Goal: Information Seeking & Learning: Check status

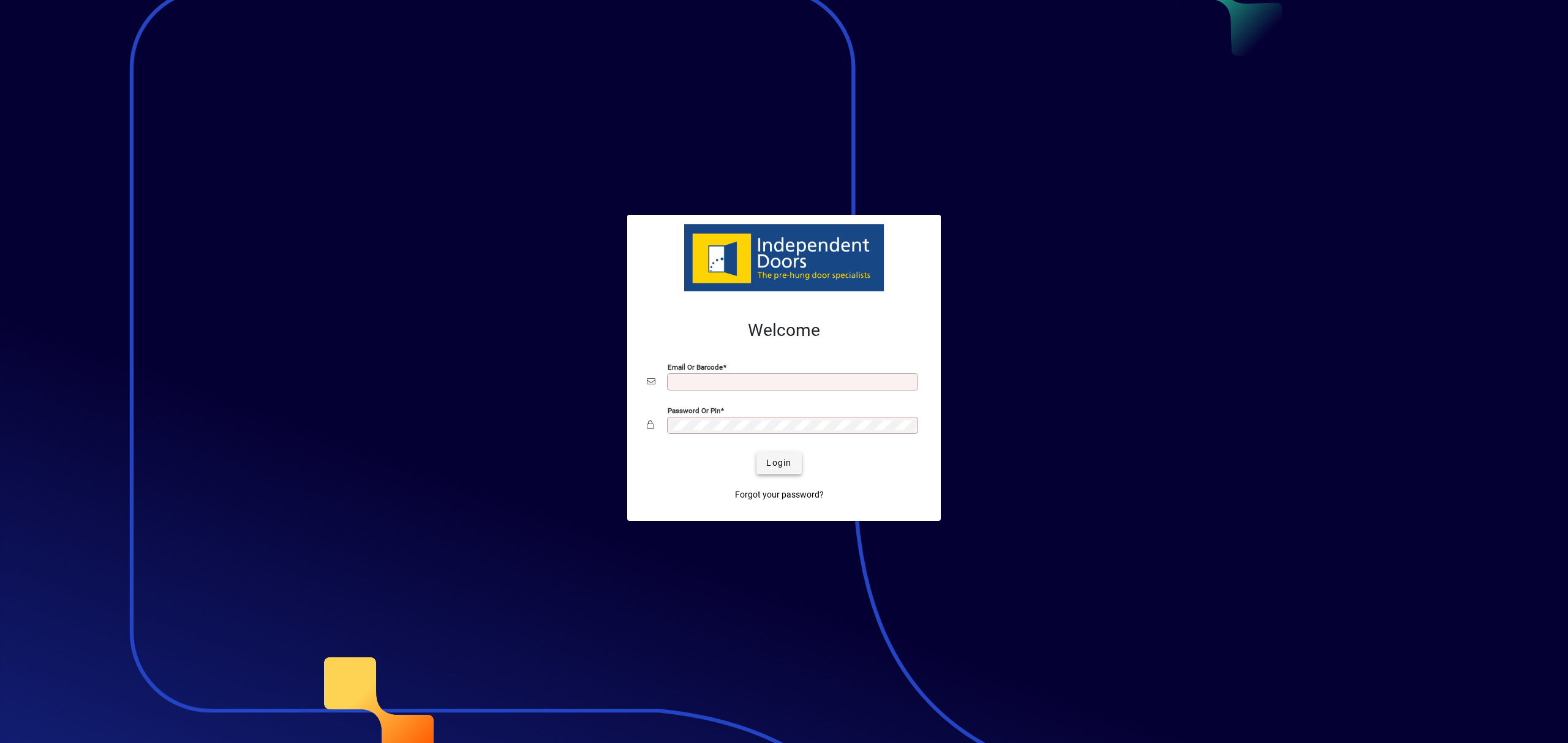
type input "**********"
click at [781, 466] on span "Login" at bounding box center [779, 463] width 25 height 13
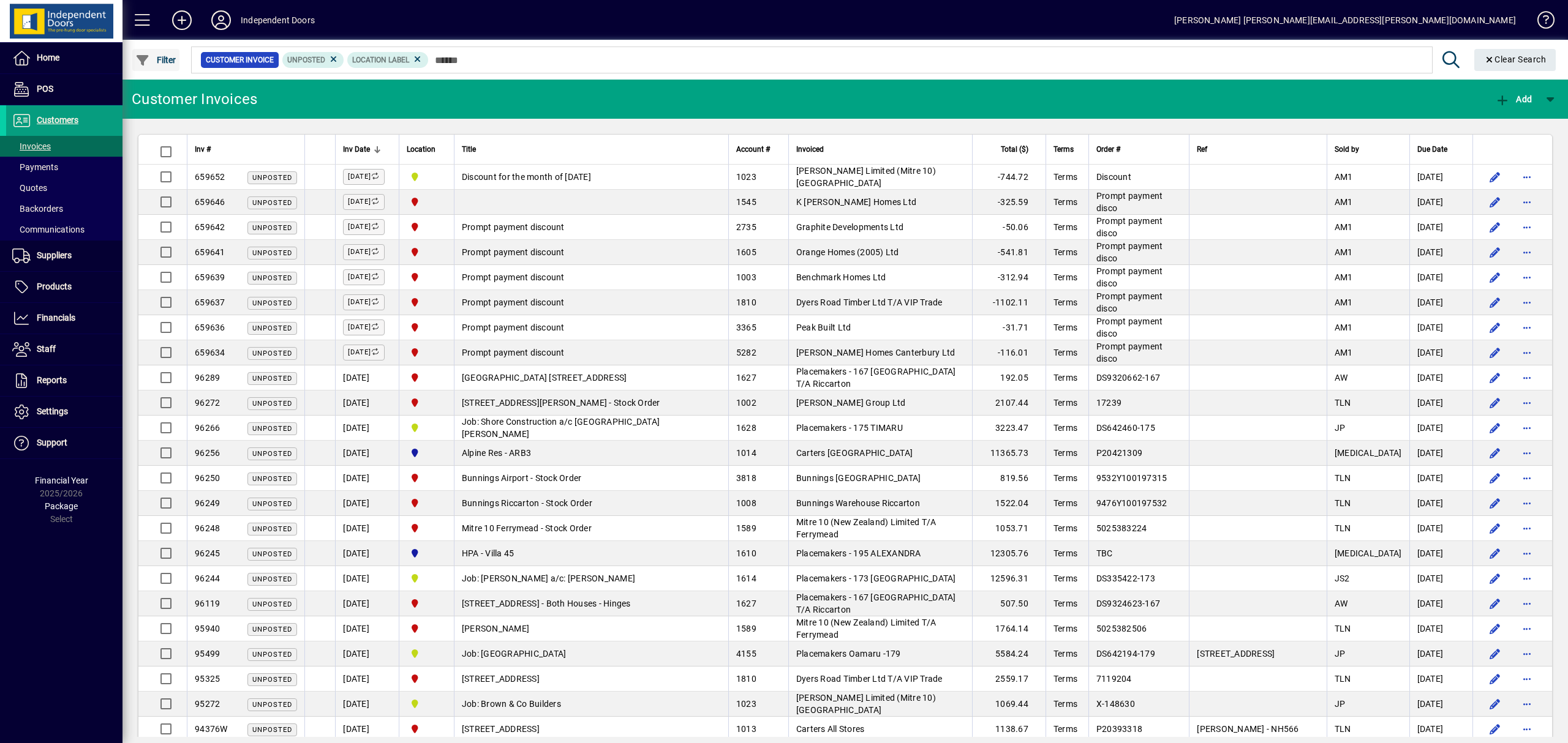
click at [165, 47] on app-search-input "Filter Customer Invoice Unposted Location Label Clear Search" at bounding box center [842, 59] width 1439 height 39
click at [164, 55] on span "Filter" at bounding box center [156, 59] width 41 height 9
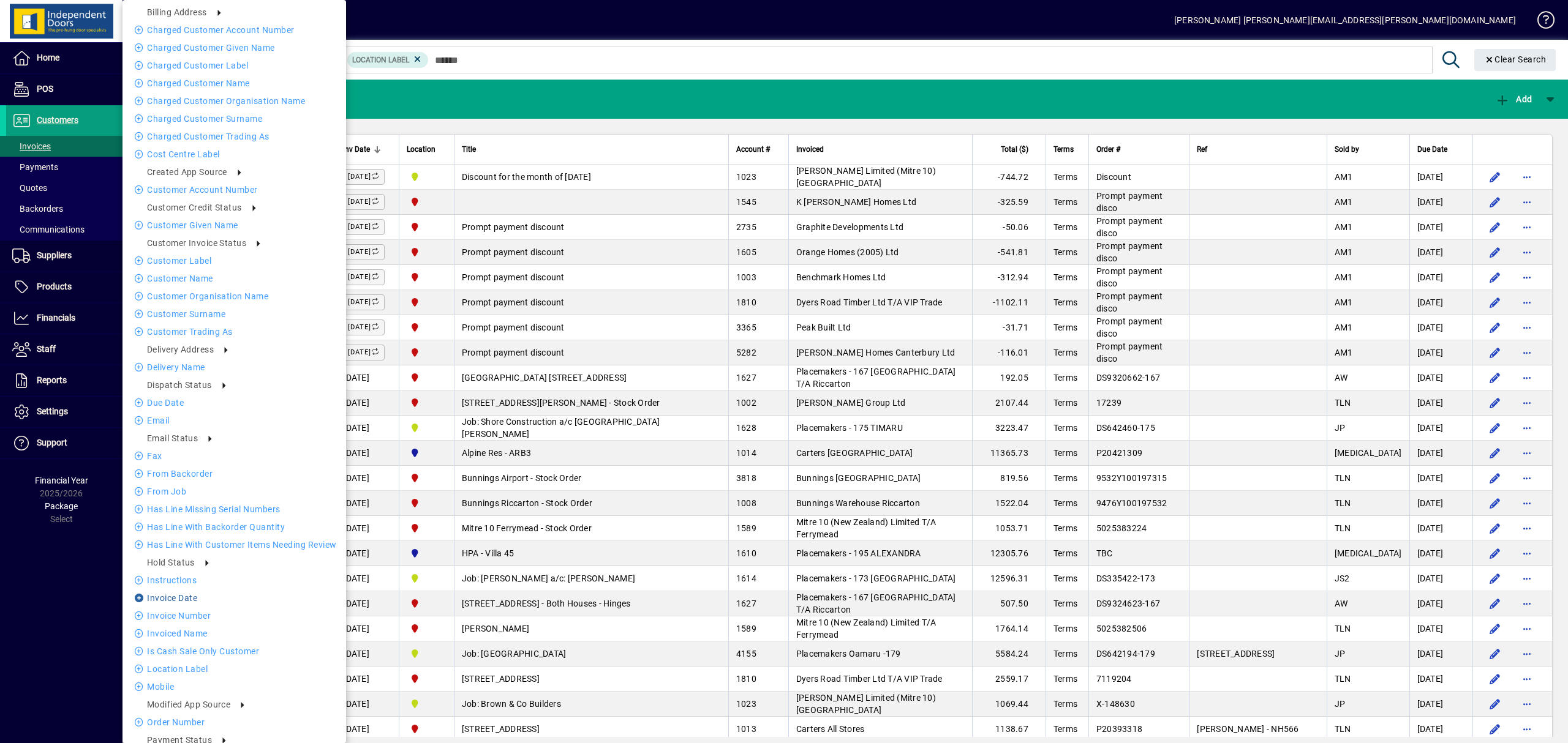
click at [187, 598] on li "Invoice date" at bounding box center [235, 598] width 224 height 15
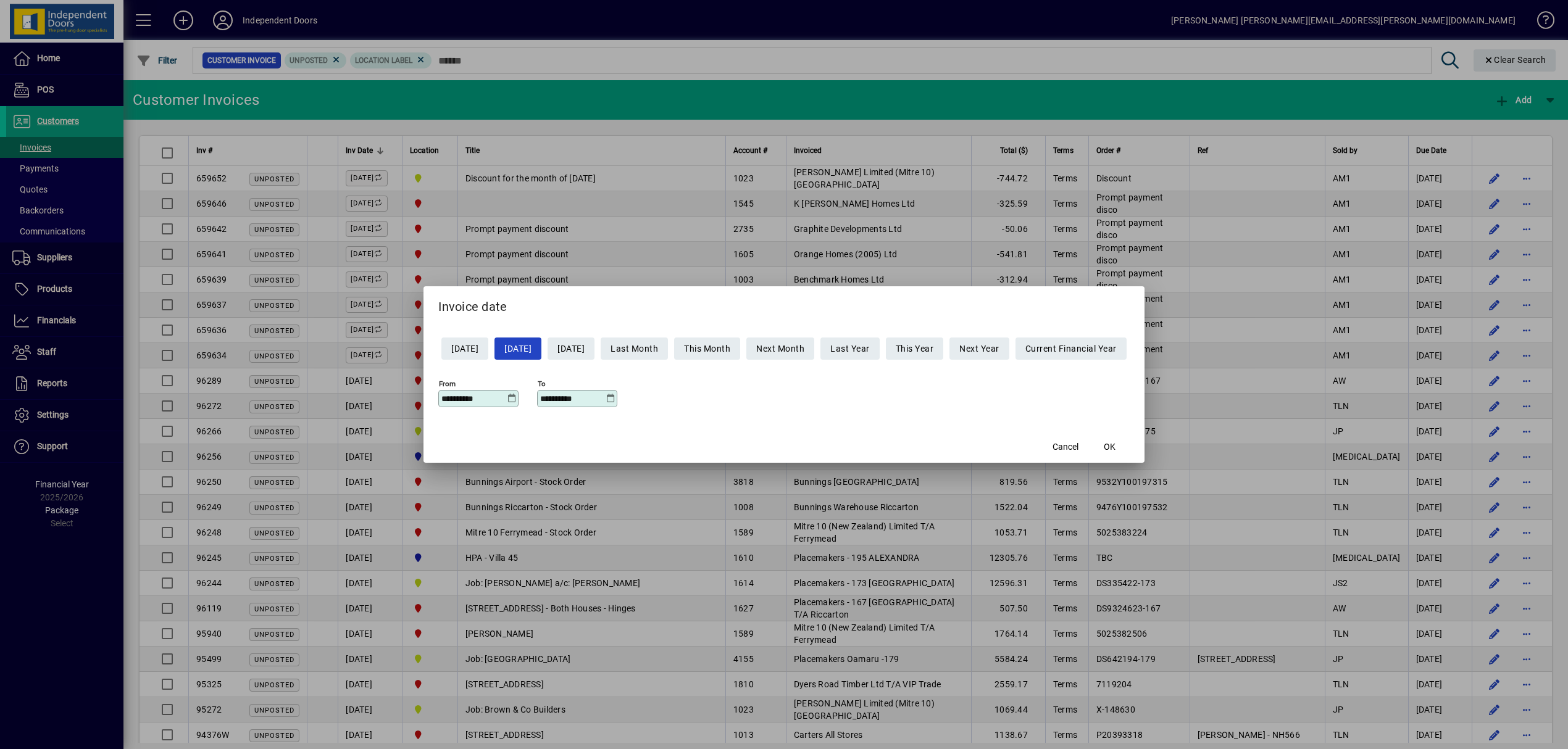
click at [477, 348] on span "Yesterday" at bounding box center [464, 349] width 27 height 21
type input "**********"
click at [1116, 447] on span "OK" at bounding box center [1110, 447] width 12 height 13
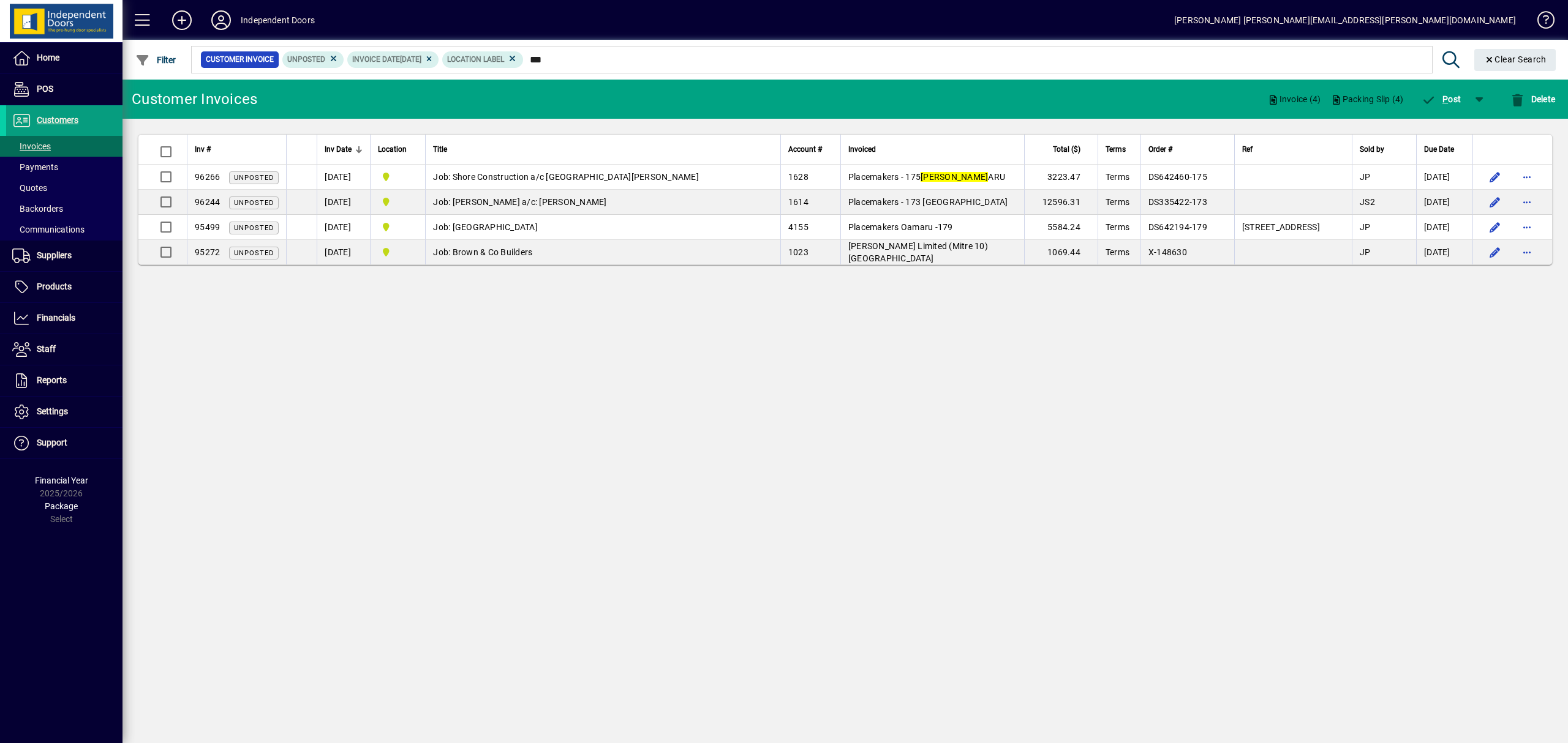
click at [893, 148] on div "Invoiced" at bounding box center [932, 149] width 168 height 13
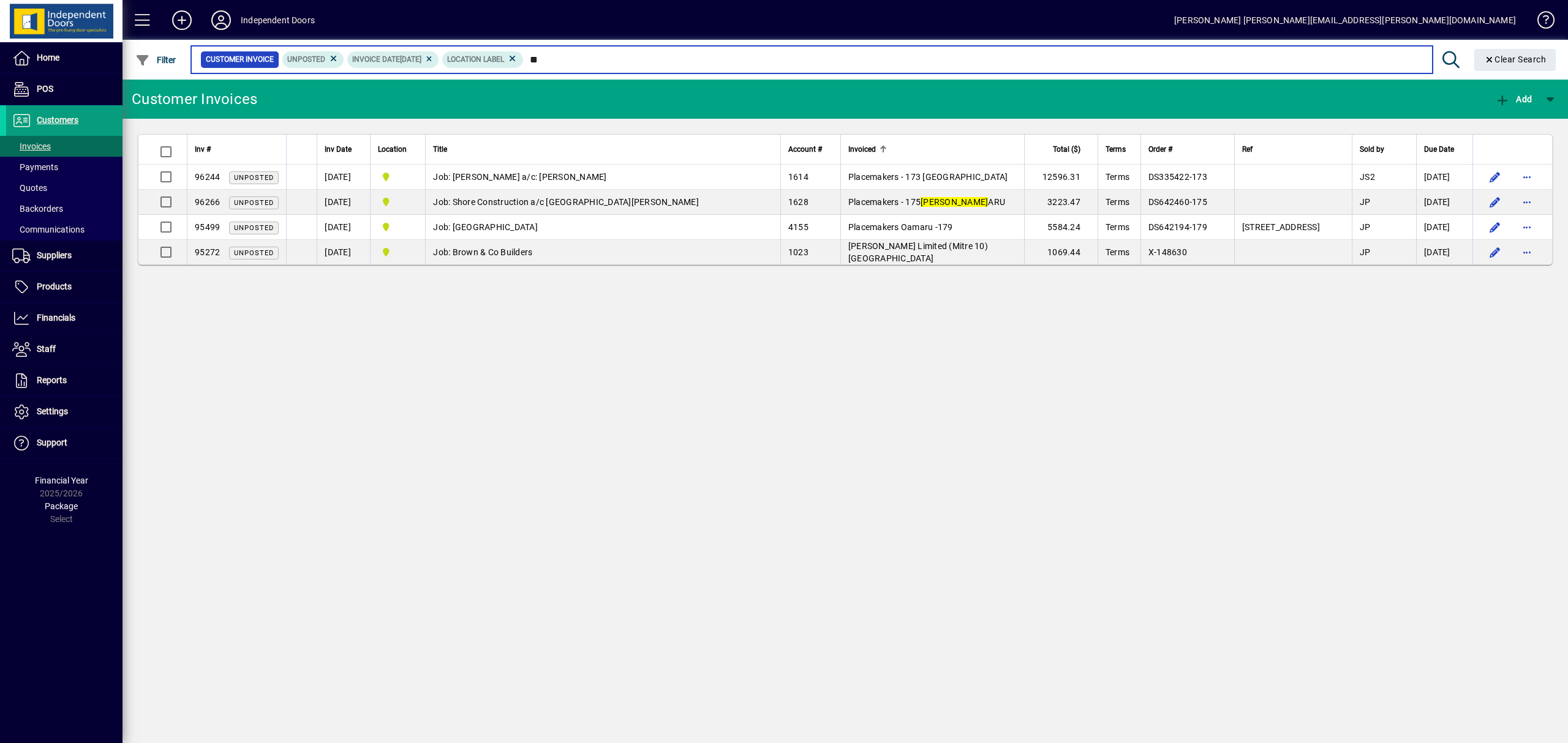
type input "*"
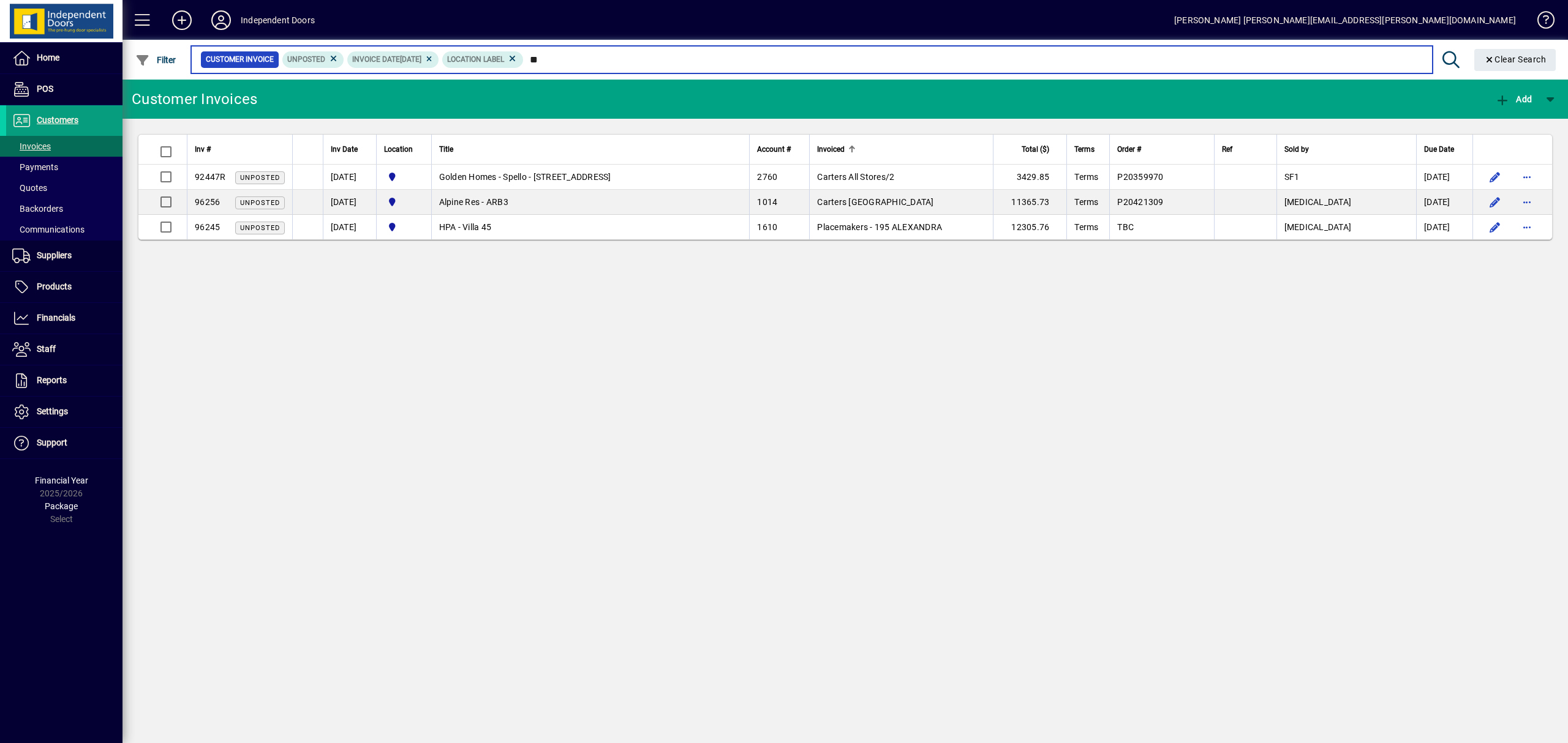
type input "*"
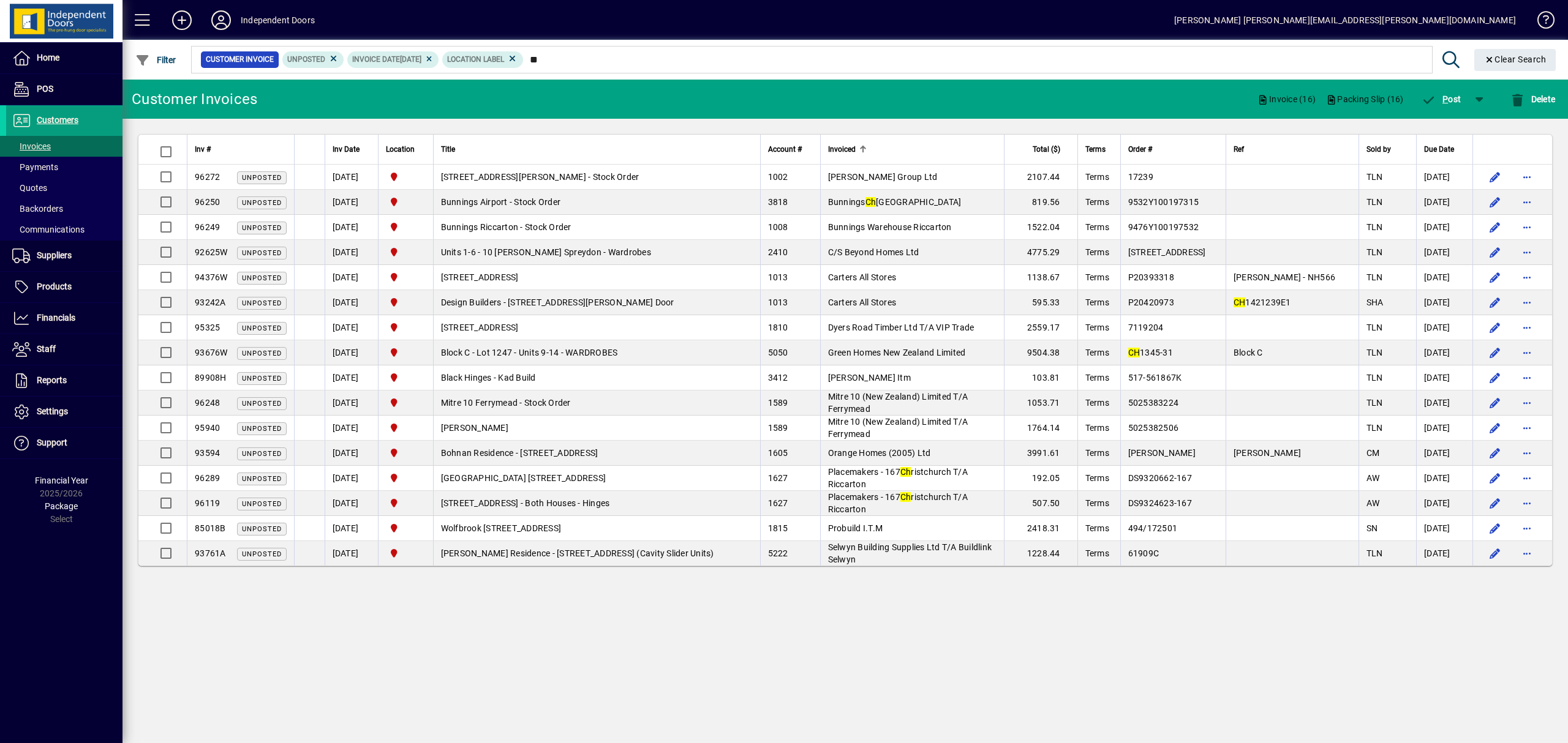
click at [925, 145] on div "Invoiced" at bounding box center [912, 149] width 168 height 13
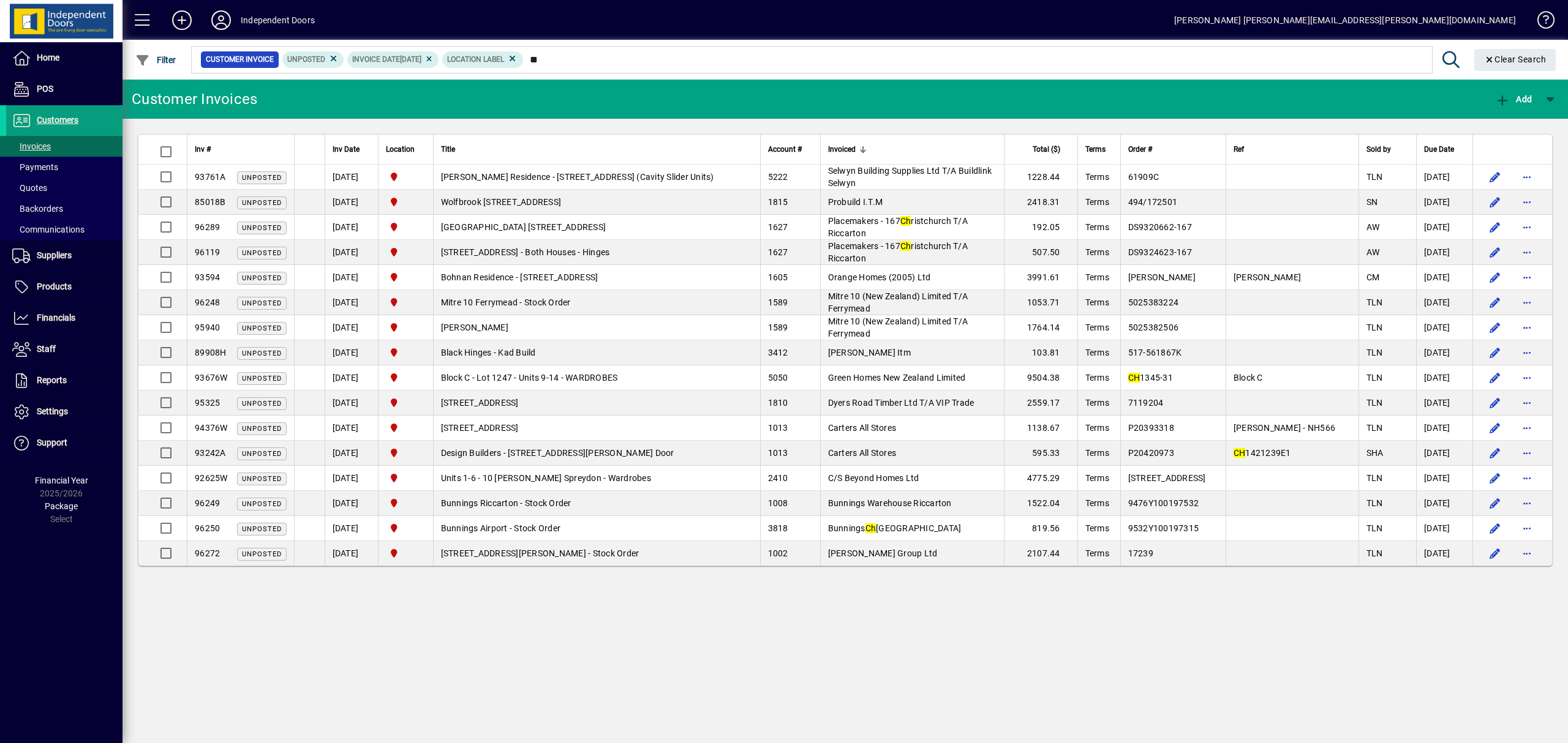
click at [925, 145] on div "Invoiced" at bounding box center [912, 149] width 168 height 13
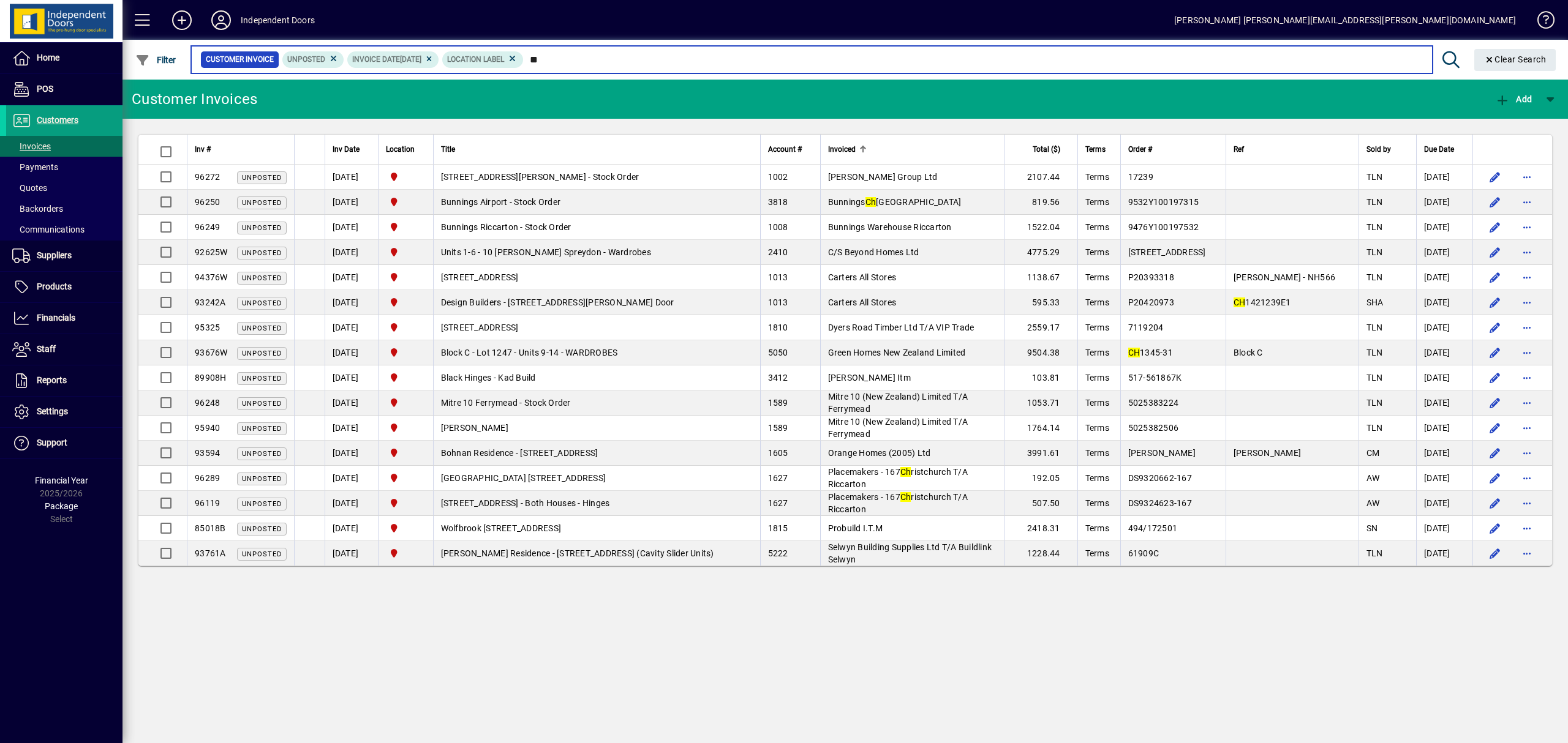
click at [640, 61] on input "**" at bounding box center [973, 59] width 899 height 17
type input "*"
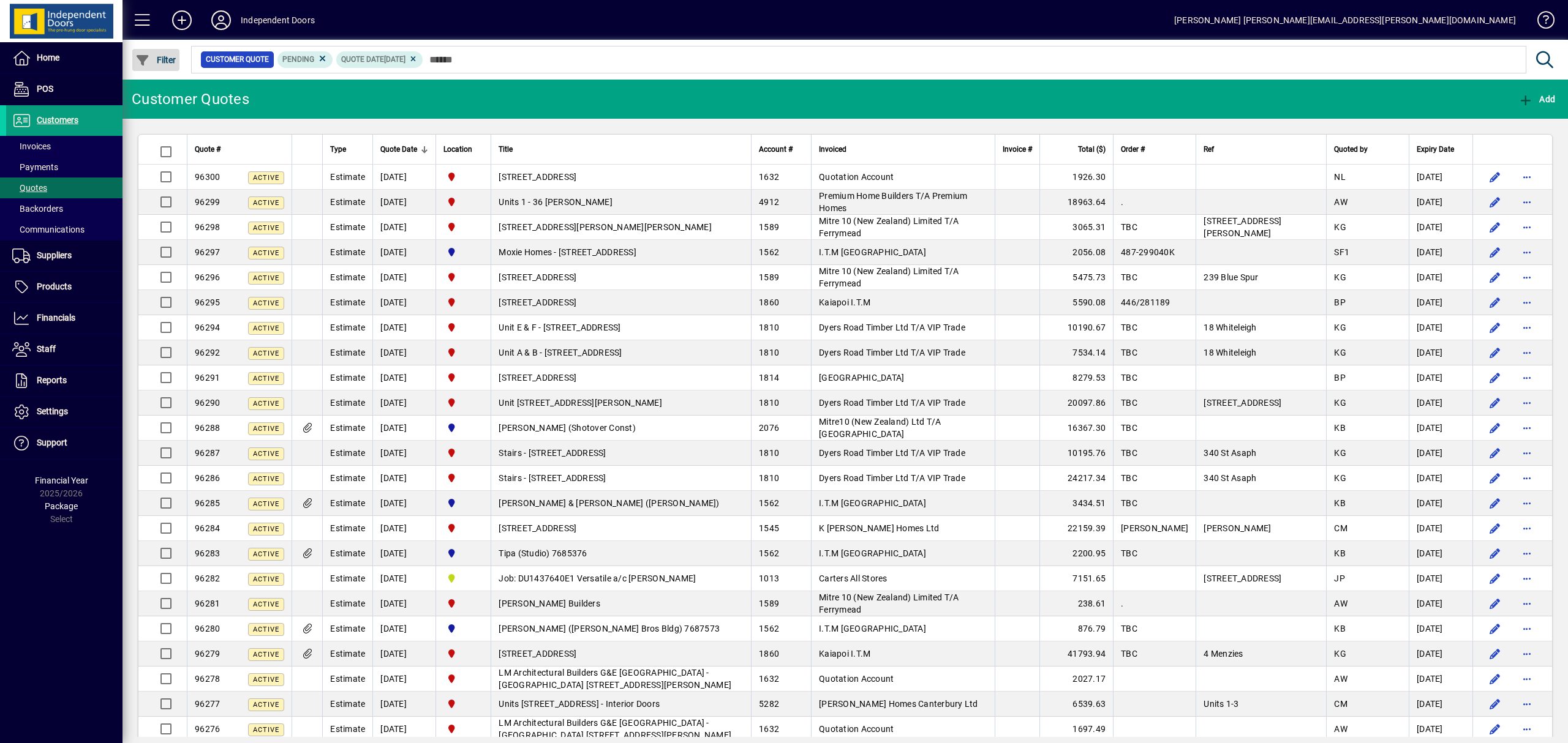
click at [167, 62] on span "Filter" at bounding box center [156, 59] width 41 height 9
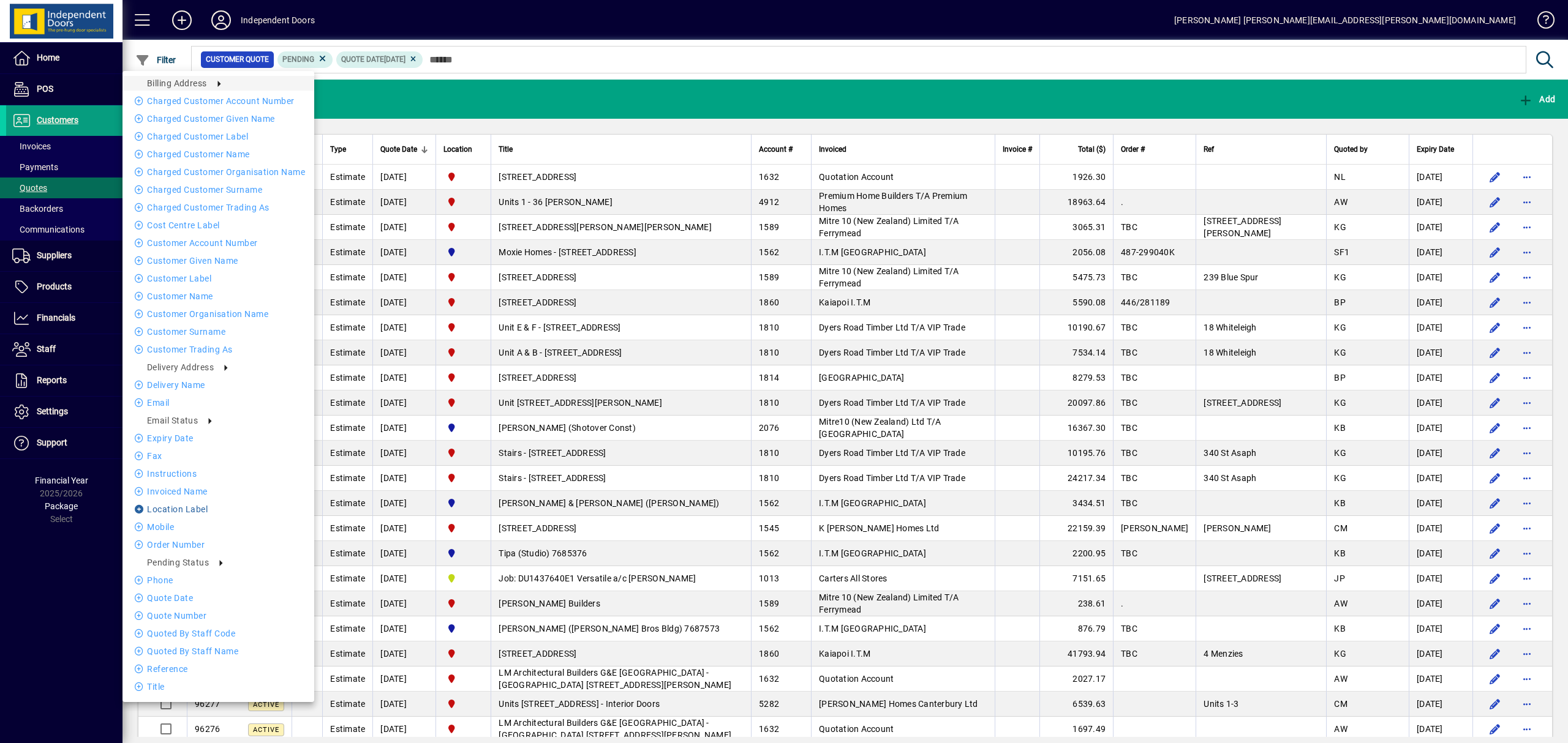
click at [170, 506] on li "Location Label" at bounding box center [219, 509] width 192 height 15
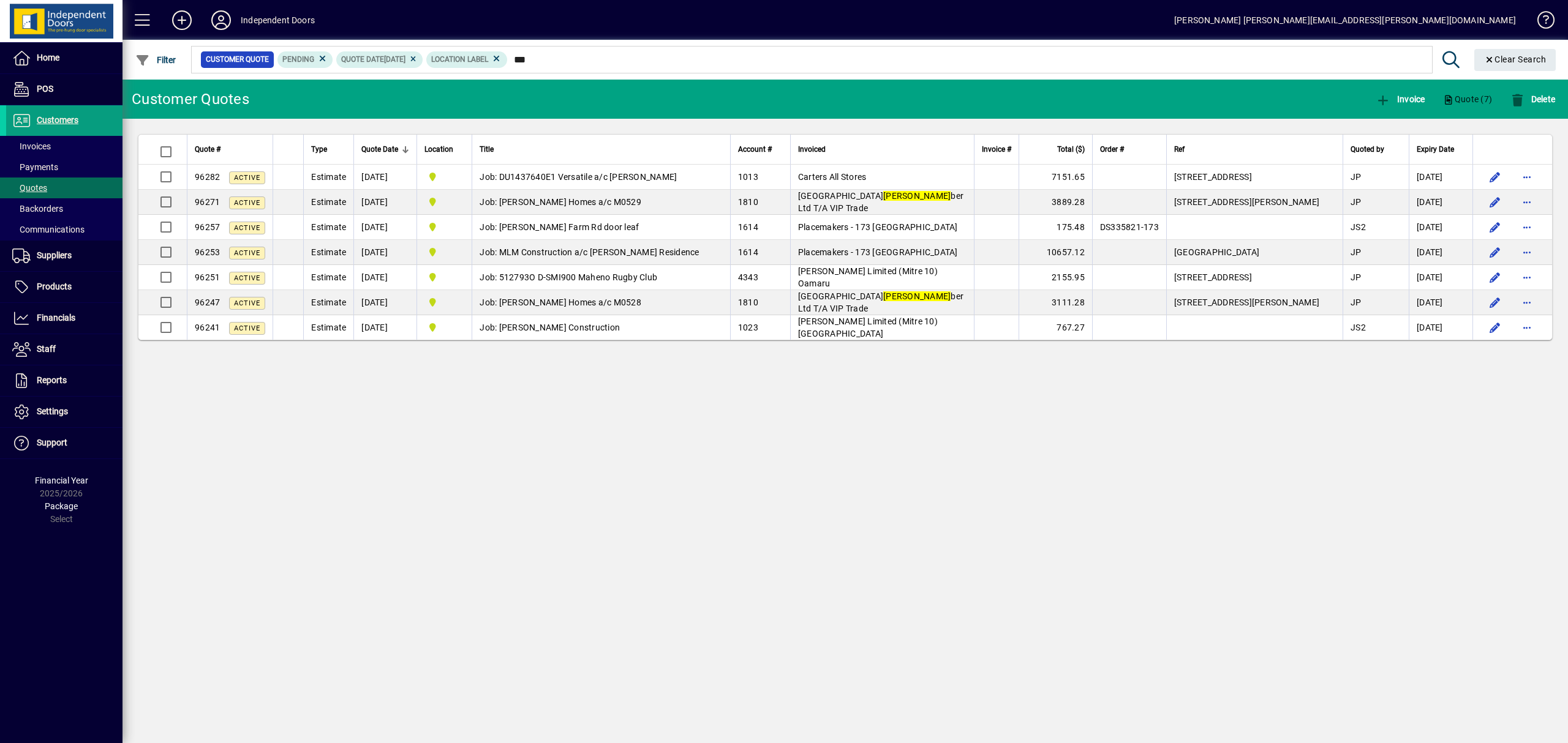
click at [904, 145] on div "Invoiced" at bounding box center [882, 149] width 168 height 13
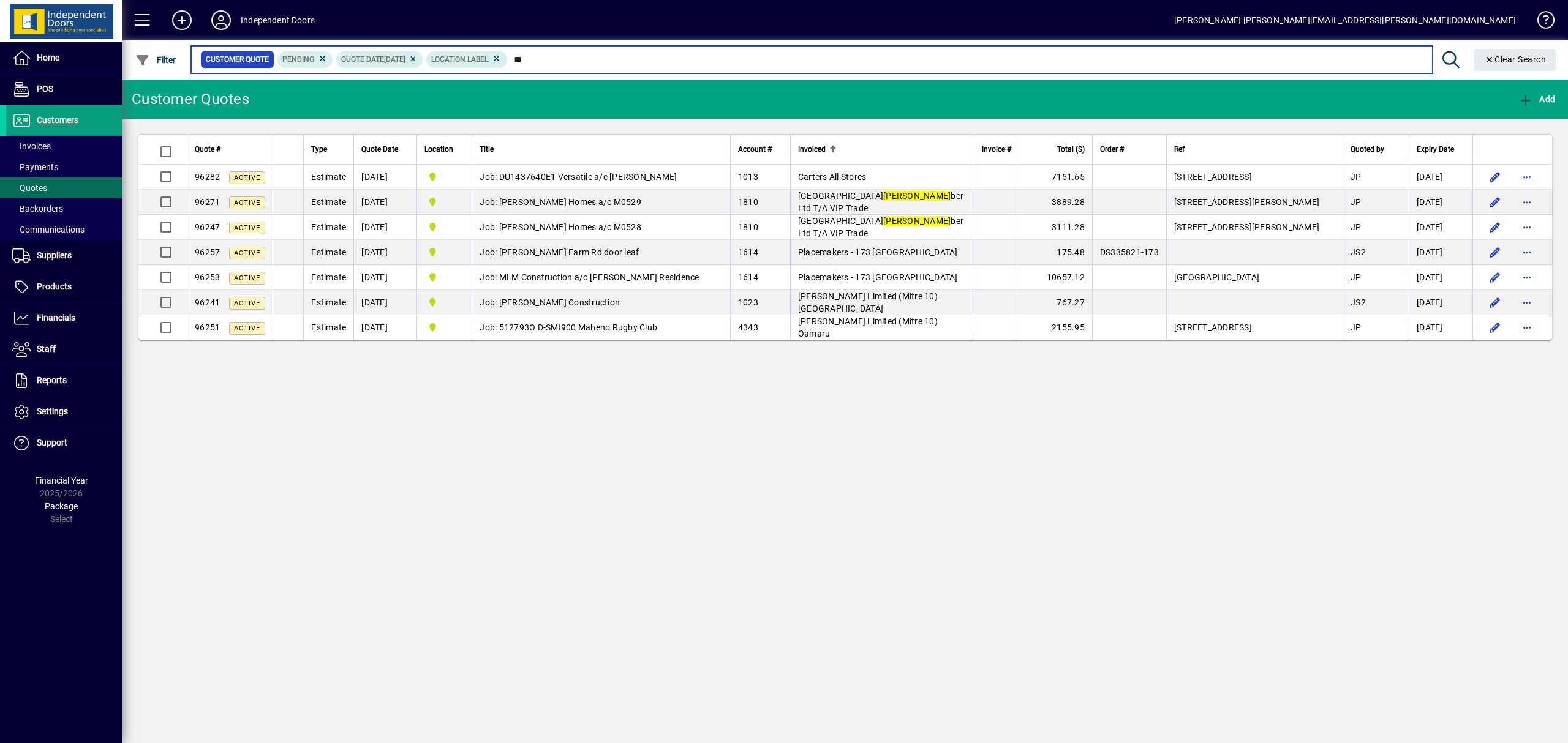
type input "*"
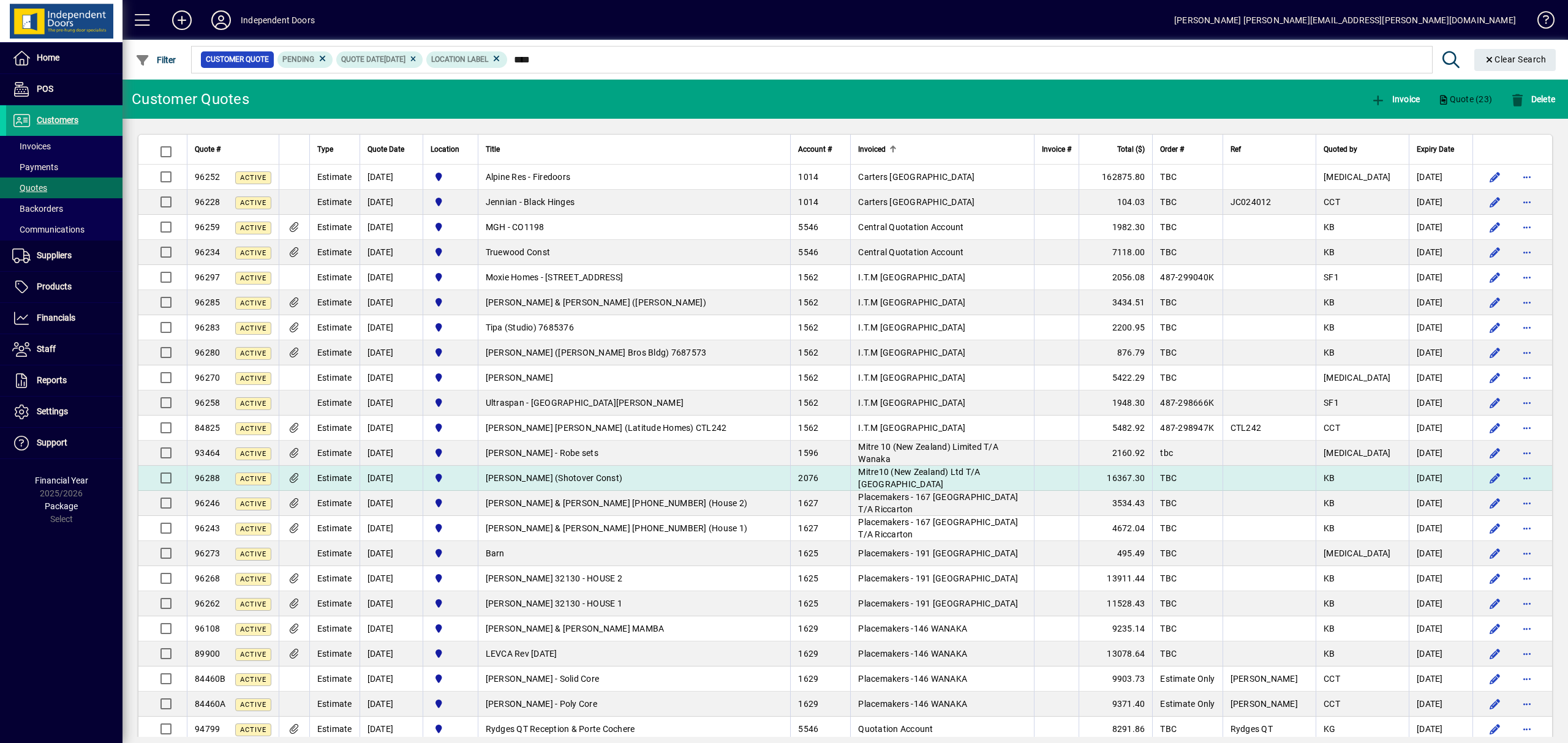
scroll to position [25, 0]
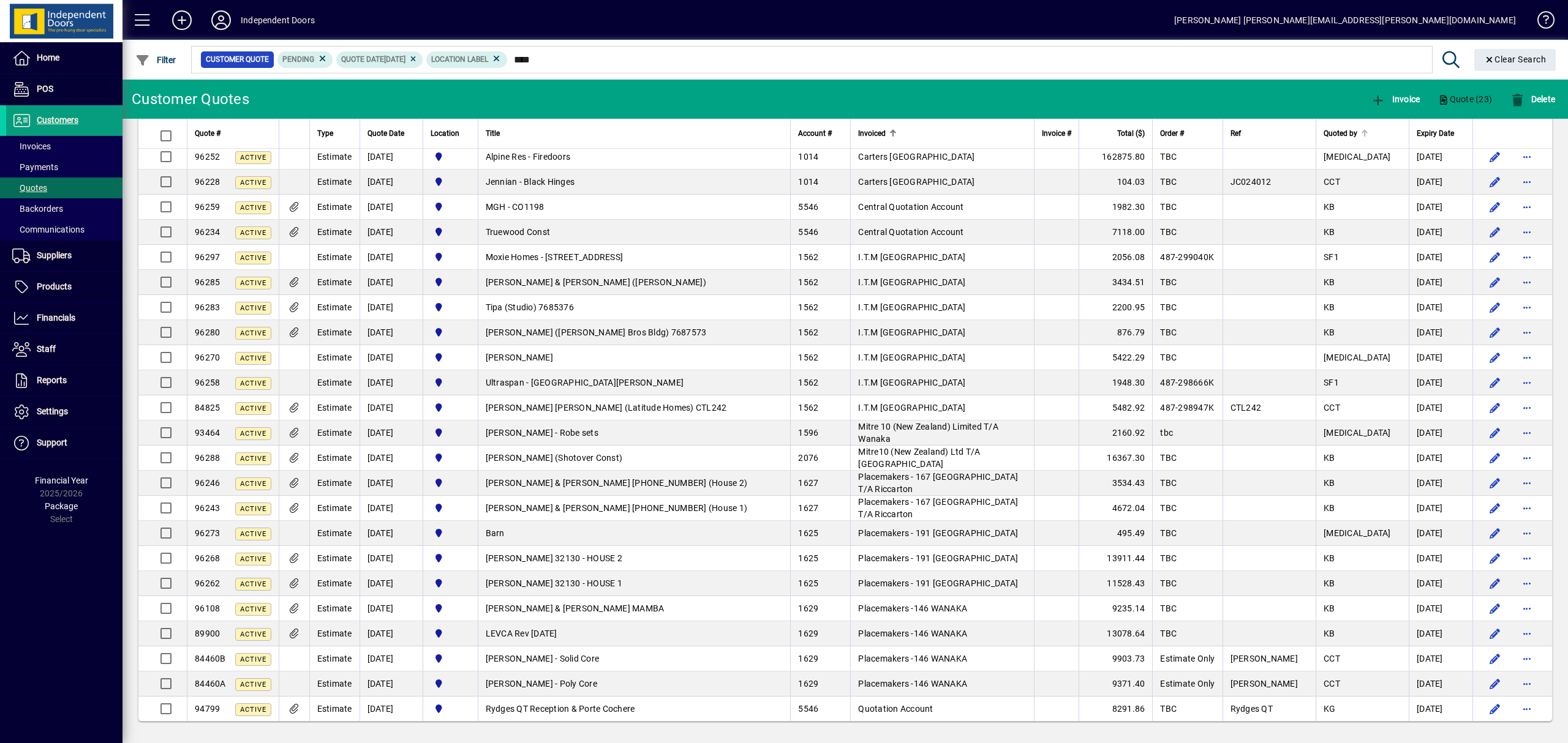
click at [1361, 135] on div at bounding box center [1365, 134] width 7 height 7
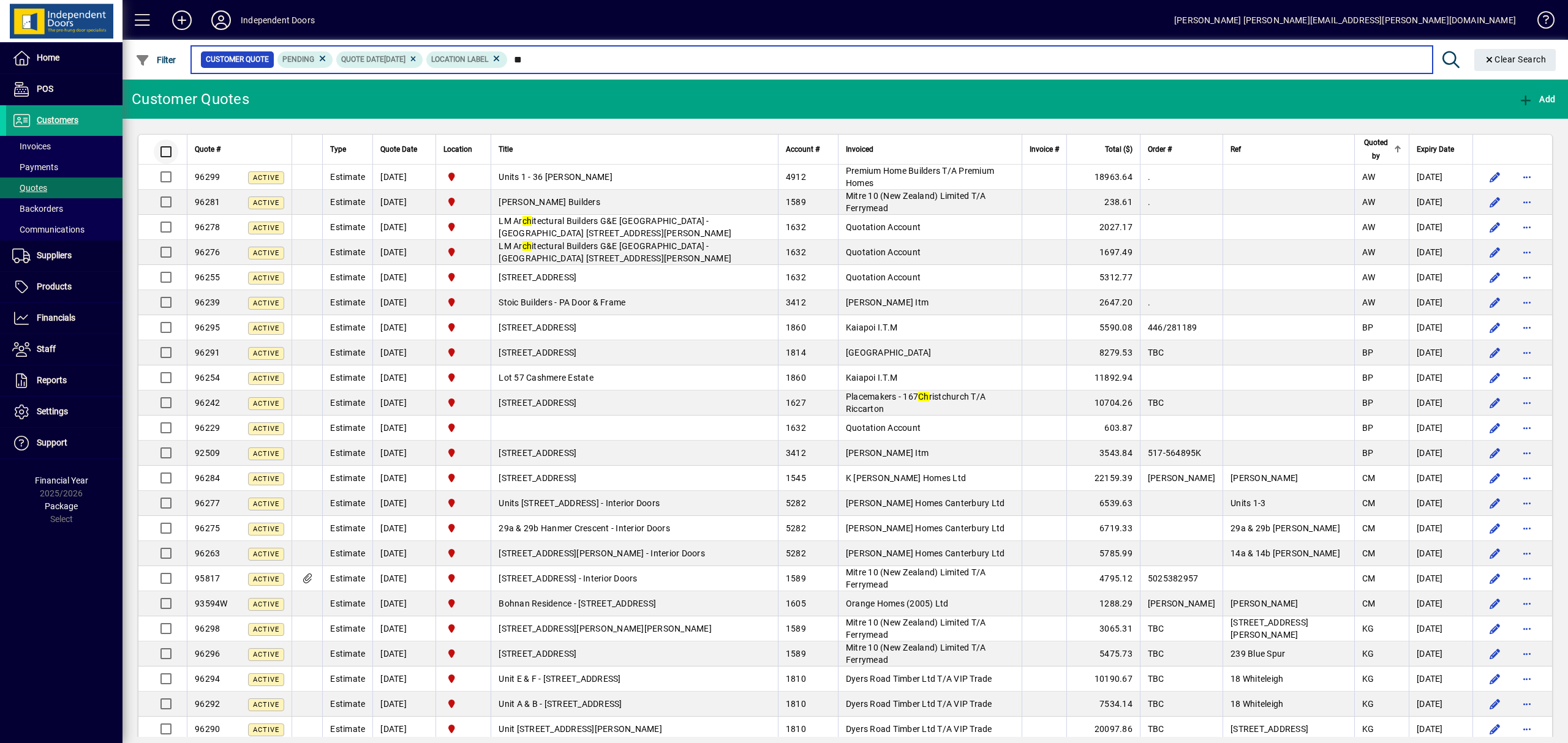
type input "**"
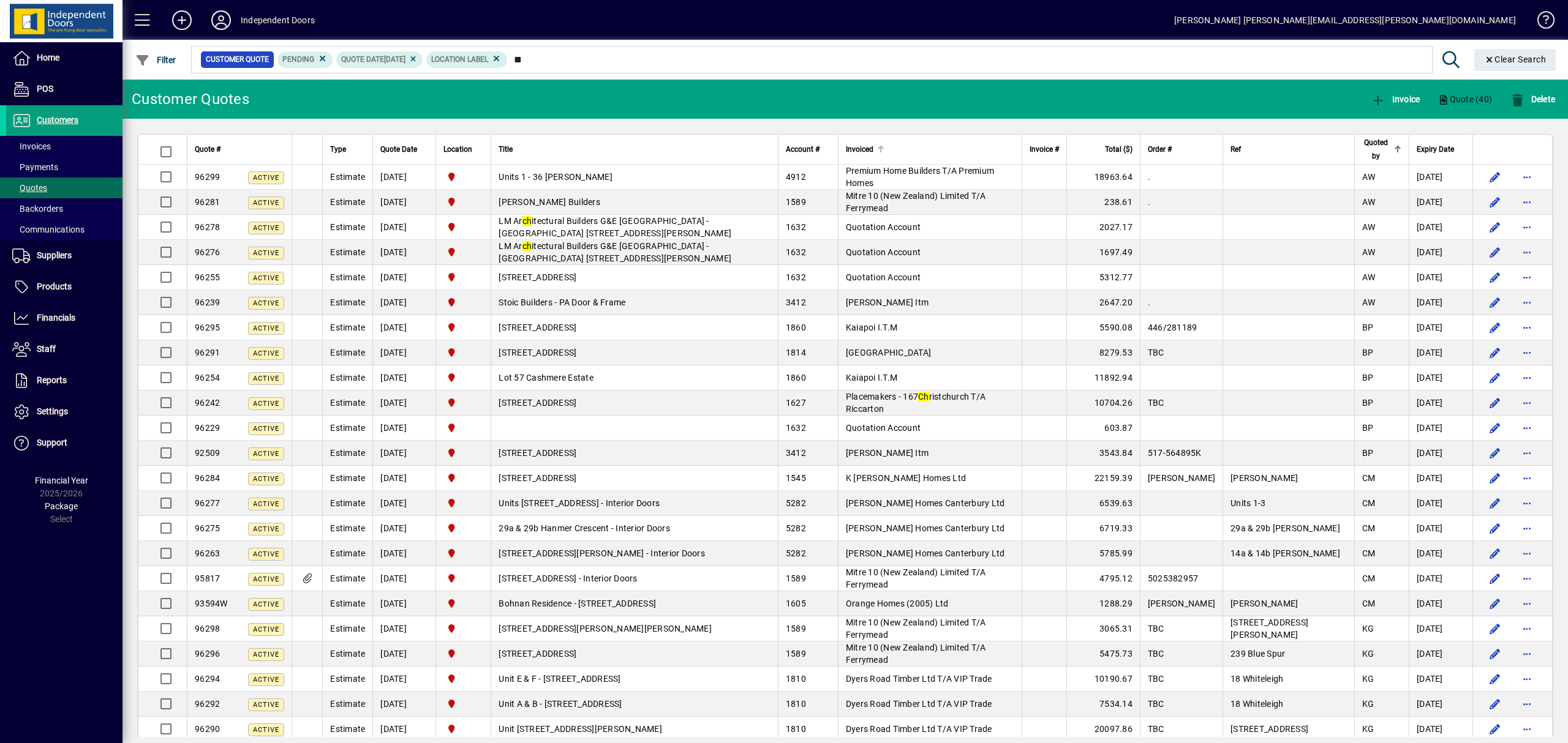
click at [970, 147] on div "Invoiced" at bounding box center [930, 149] width 168 height 13
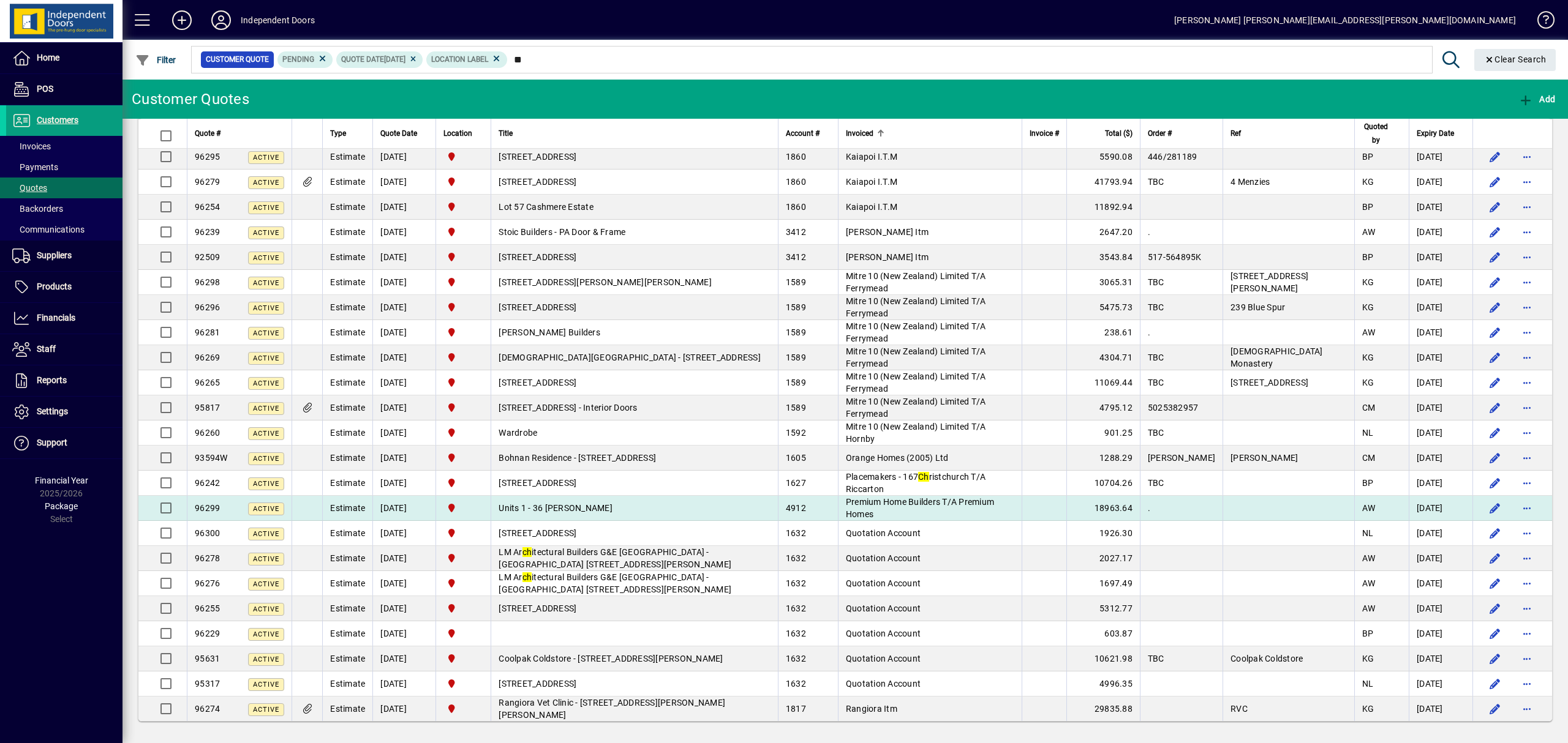
scroll to position [454, 0]
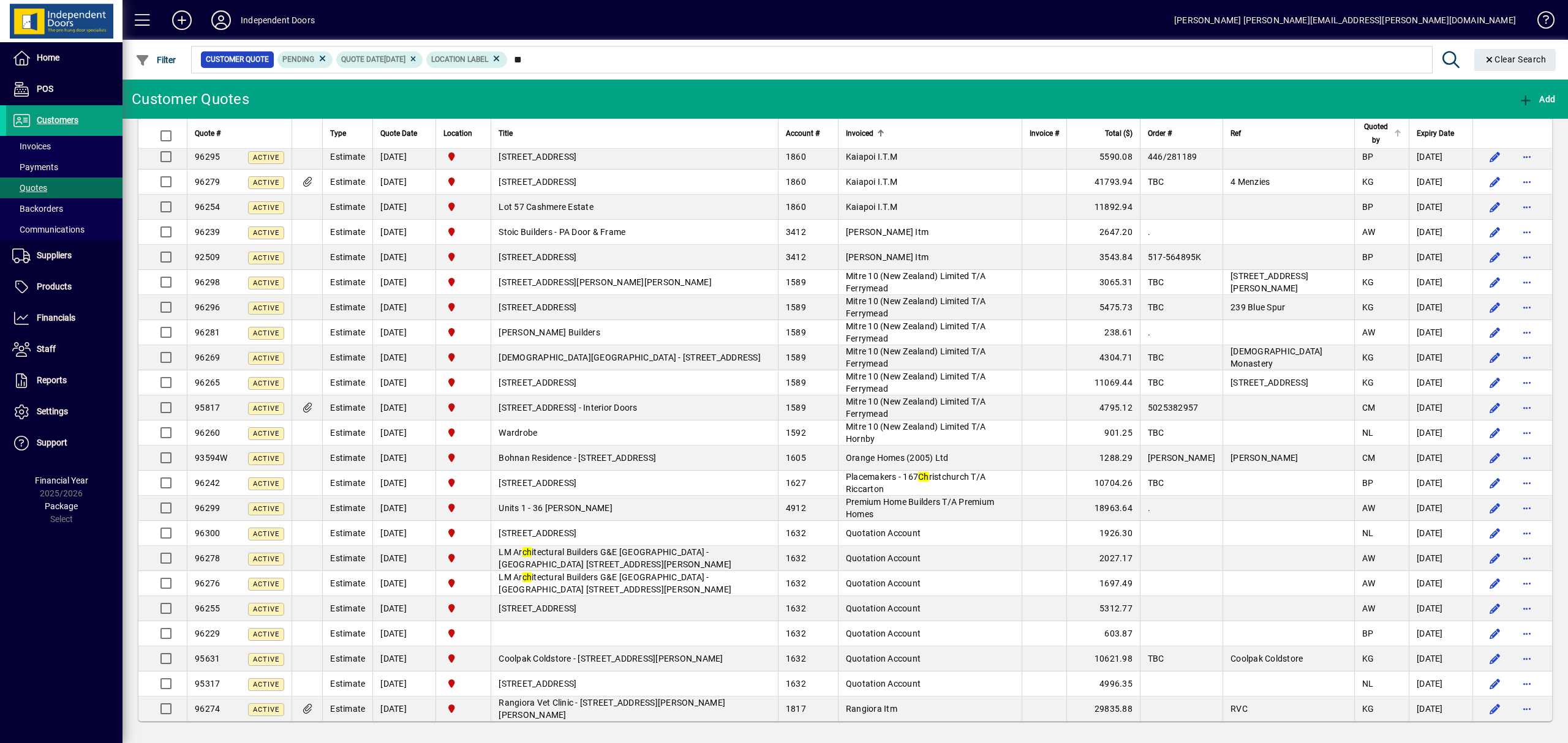
click at [1362, 133] on span "Quoted by" at bounding box center [1376, 133] width 29 height 27
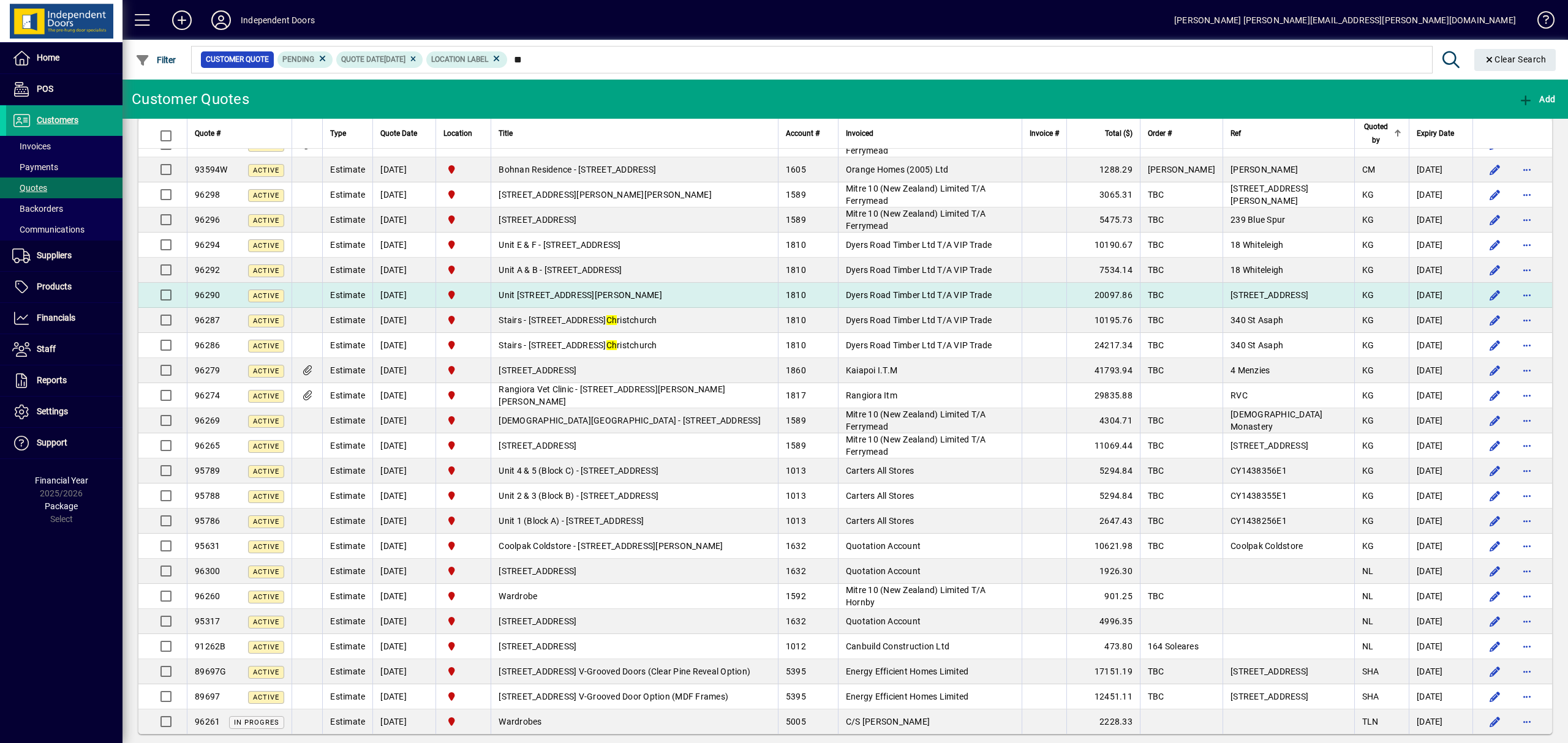
scroll to position [454, 0]
